Goal: Information Seeking & Learning: Check status

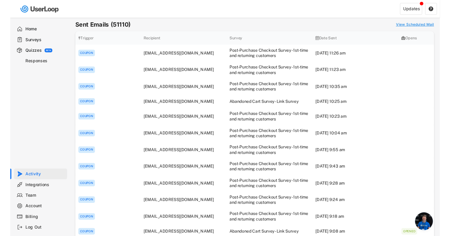
scroll to position [3252, 0]
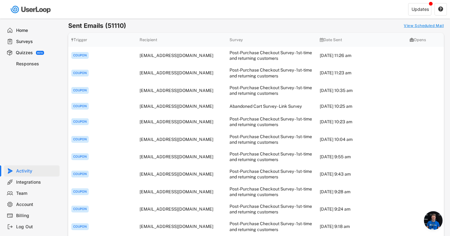
click at [27, 40] on div "Surveys" at bounding box center [36, 42] width 41 height 6
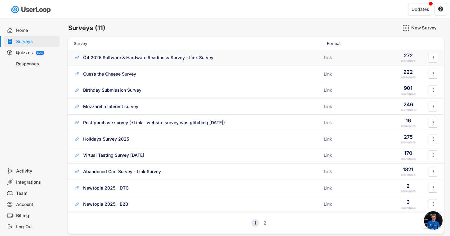
click at [115, 58] on div "Q4 2025 Software & Hardware Readiness Survey - Link Survey" at bounding box center [148, 58] width 130 height 6
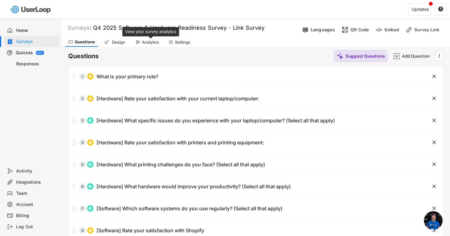
click at [149, 40] on div "Analytics" at bounding box center [150, 42] width 17 height 5
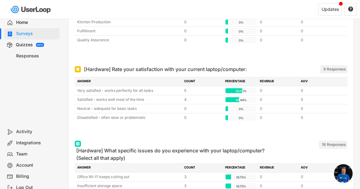
scroll to position [187, 0]
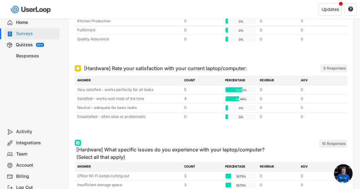
click at [52, 59] on div "Responses" at bounding box center [36, 56] width 41 height 6
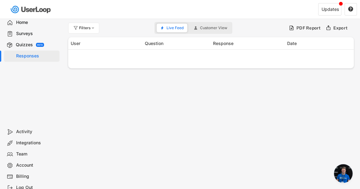
click at [27, 35] on div "Surveys" at bounding box center [36, 34] width 41 height 6
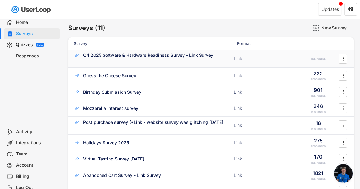
click at [115, 54] on div "Q4 2025 Software & Hardware Readiness Survey - Link Survey" at bounding box center [148, 55] width 130 height 6
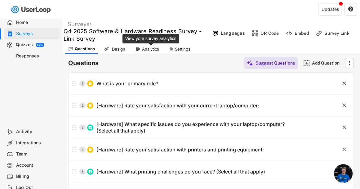
click at [152, 48] on div "Analytics" at bounding box center [150, 49] width 17 height 5
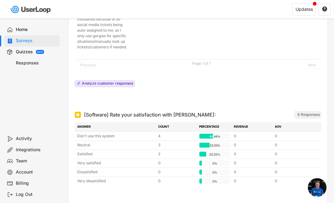
scroll to position [2595, 0]
